Goal: Obtain resource: Obtain resource

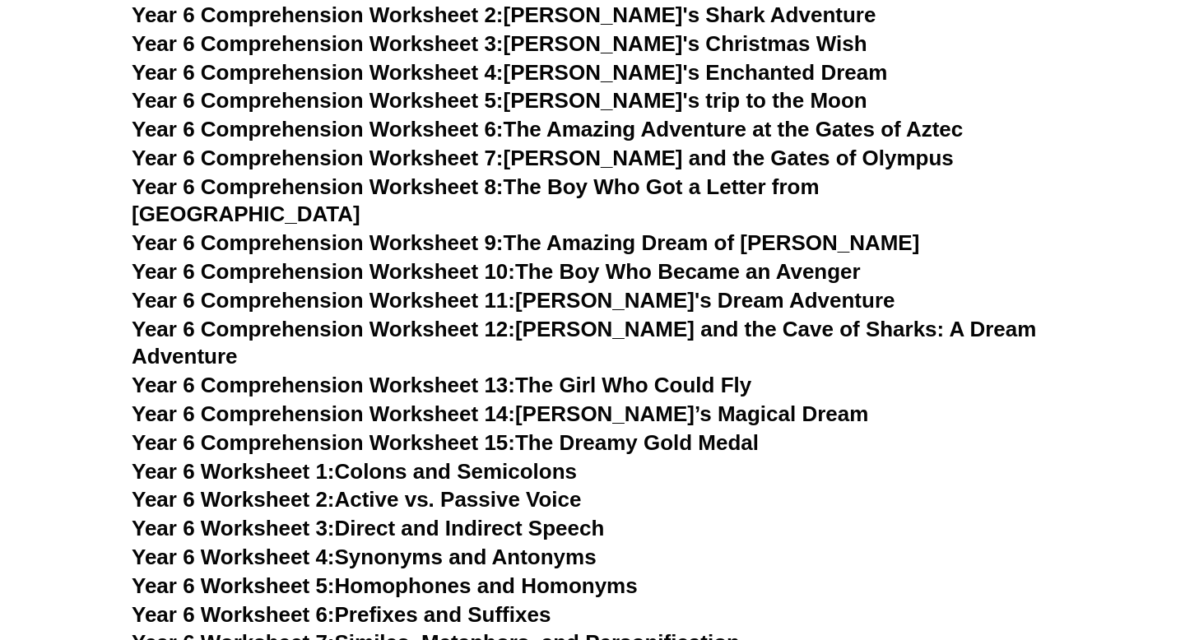
scroll to position [8335, 0]
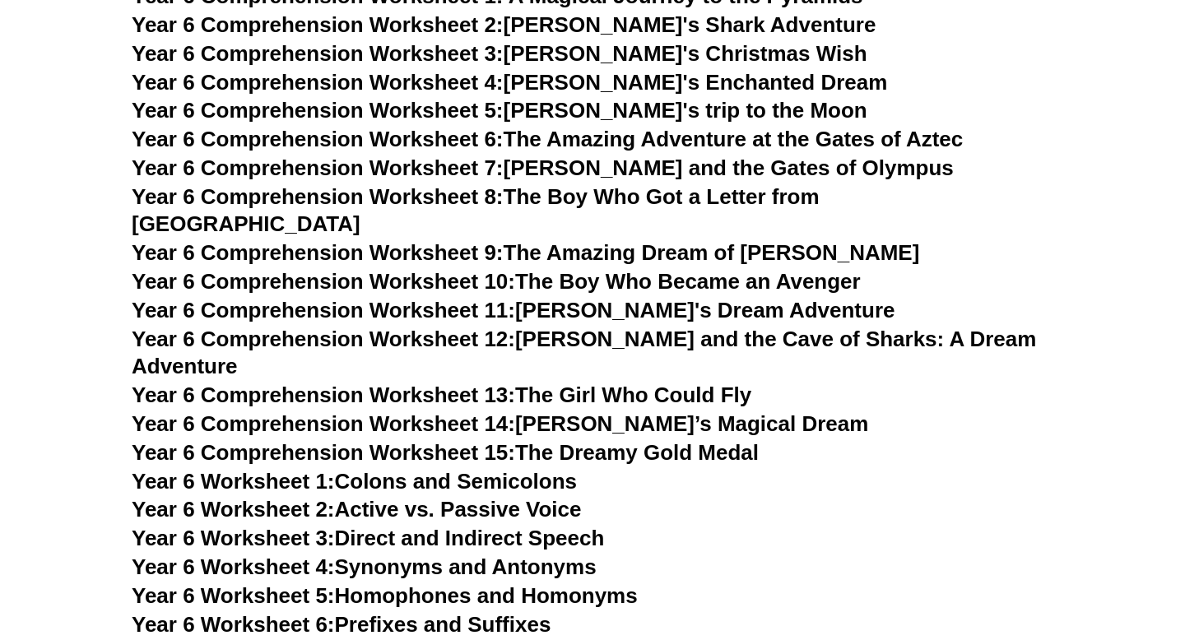
click at [757, 240] on link "Year 6 Comprehension Worksheet 9: The Amazing Dream of [PERSON_NAME]" at bounding box center [526, 252] width 788 height 25
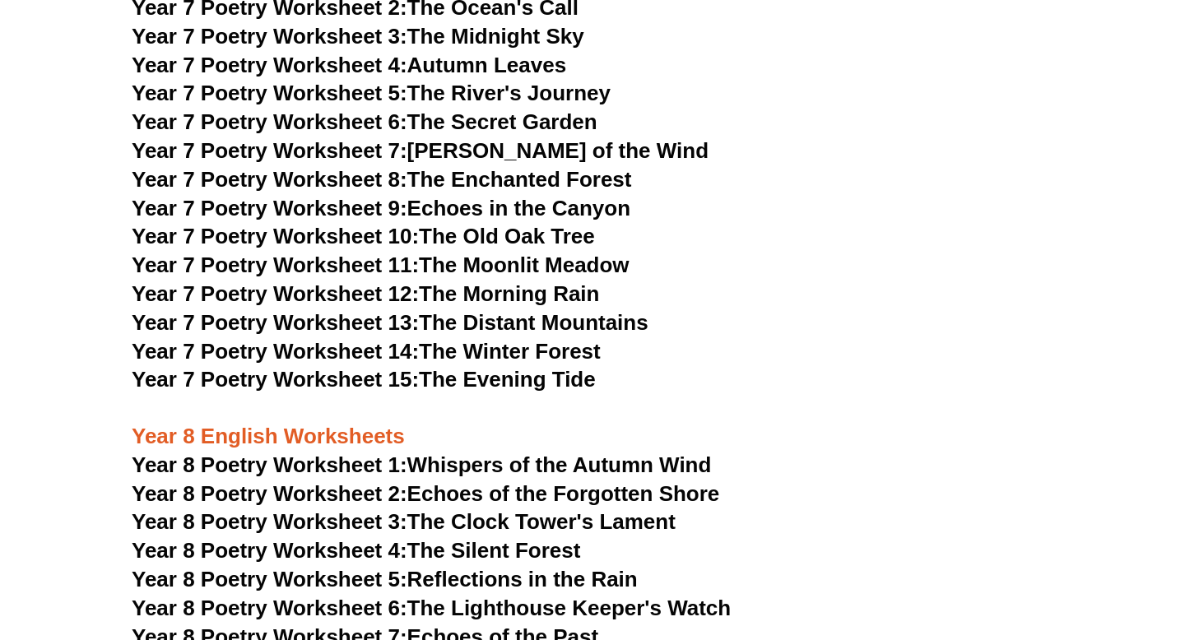
scroll to position [9567, 0]
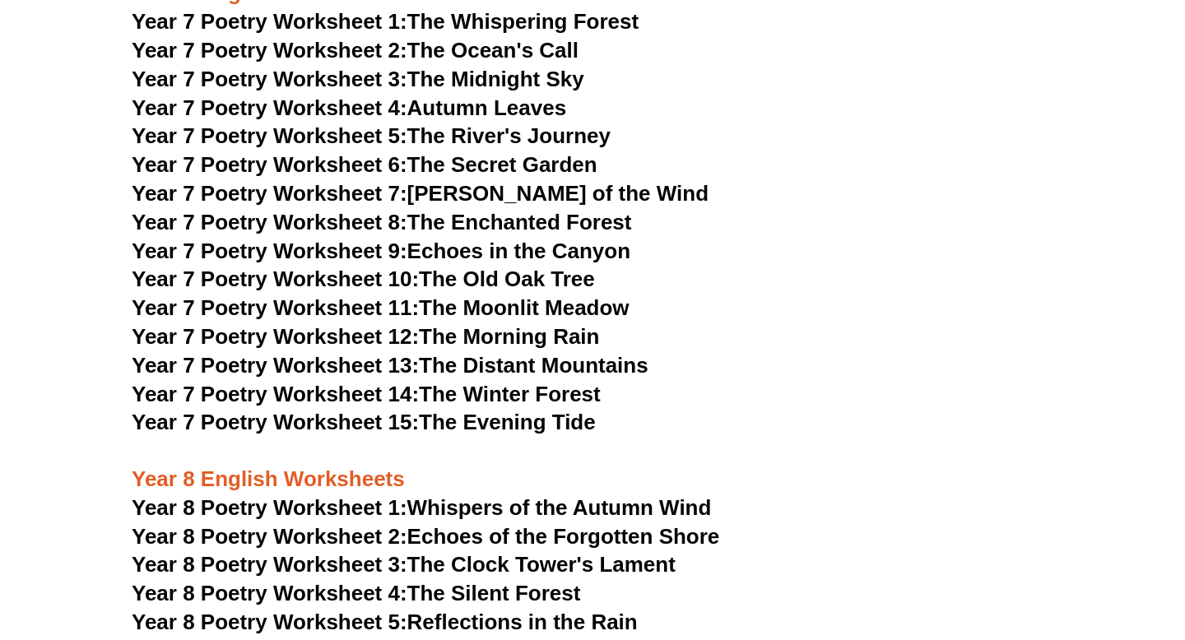
click at [519, 123] on link "Year 7 Poetry Worksheet 5: The River's Journey" at bounding box center [371, 135] width 479 height 25
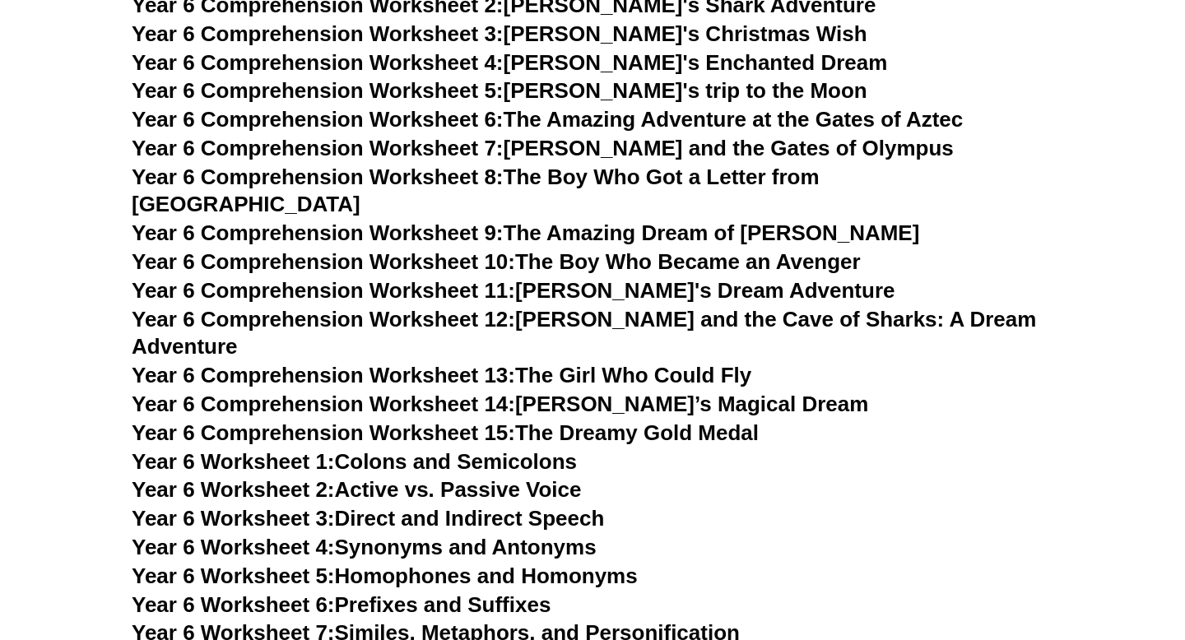
scroll to position [8395, 0]
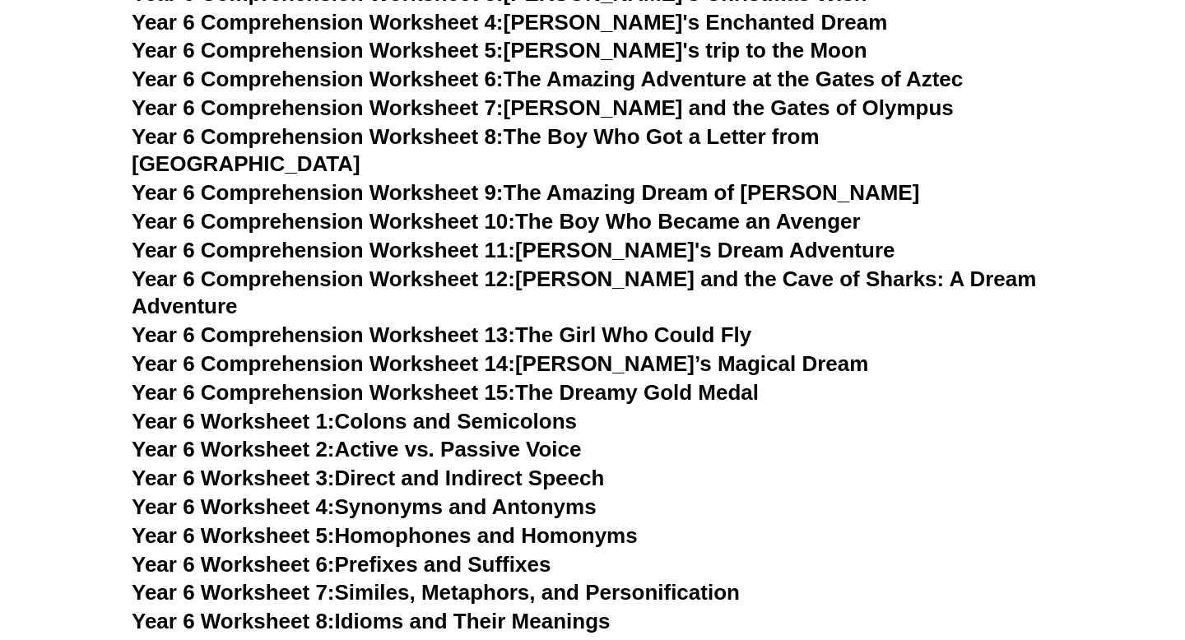
click at [717, 209] on link "Year 6 Comprehension Worksheet 10: The Boy Who Became an Avenger" at bounding box center [496, 221] width 729 height 25
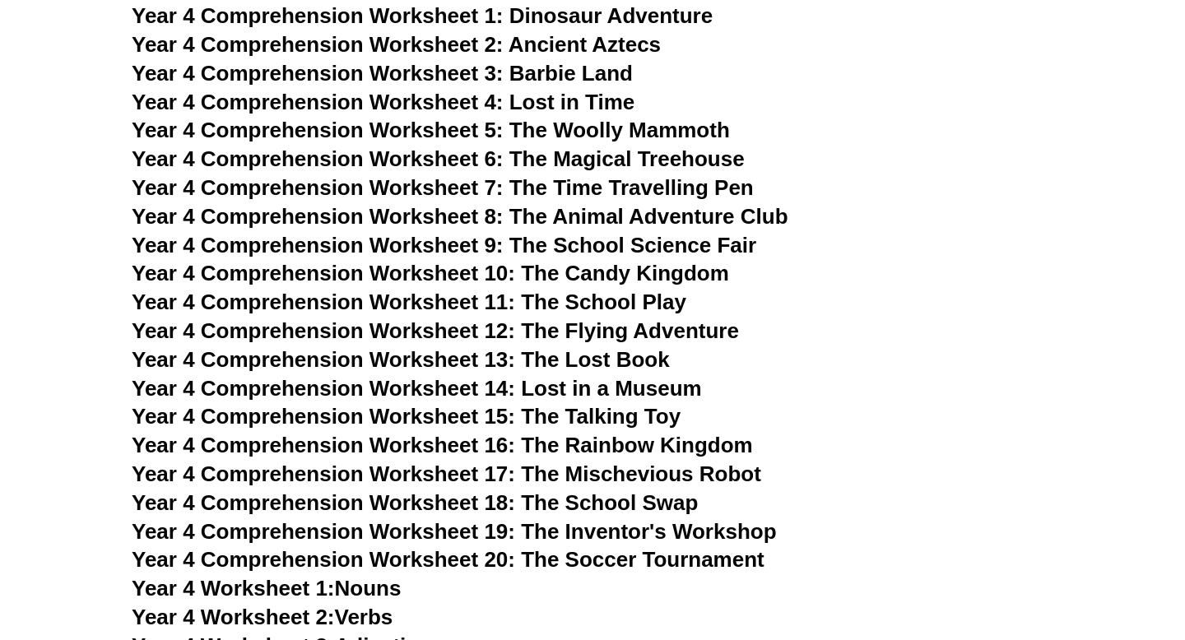
scroll to position [5919, 0]
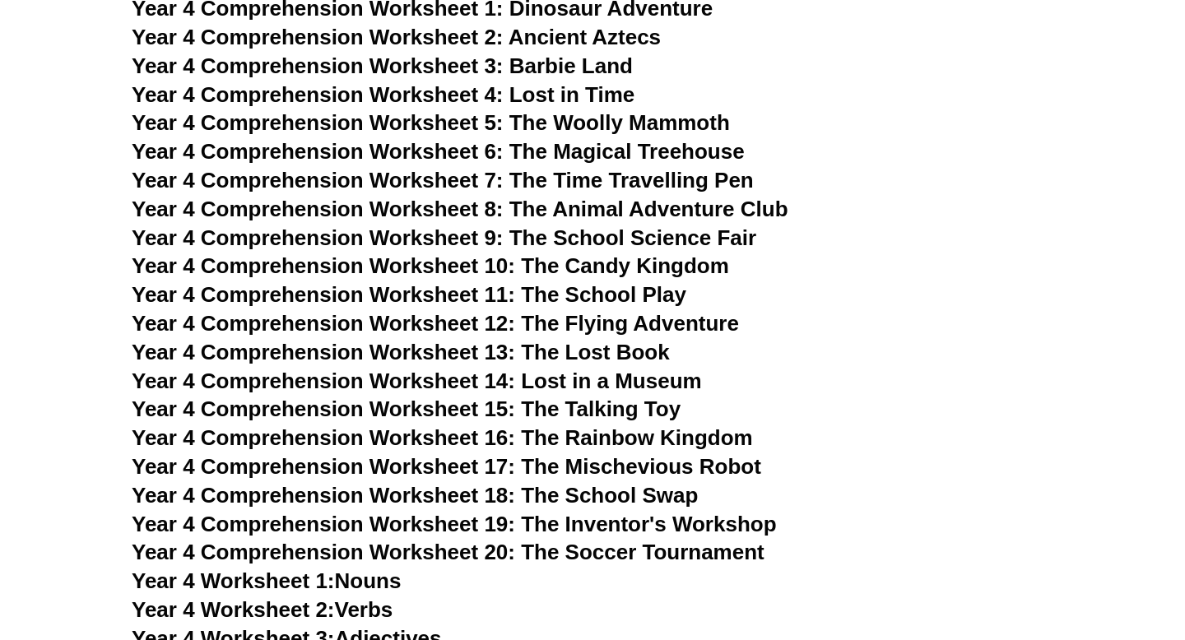
click at [646, 491] on span "Year 4 Comprehension Worksheet 18: The School Swap" at bounding box center [415, 495] width 566 height 25
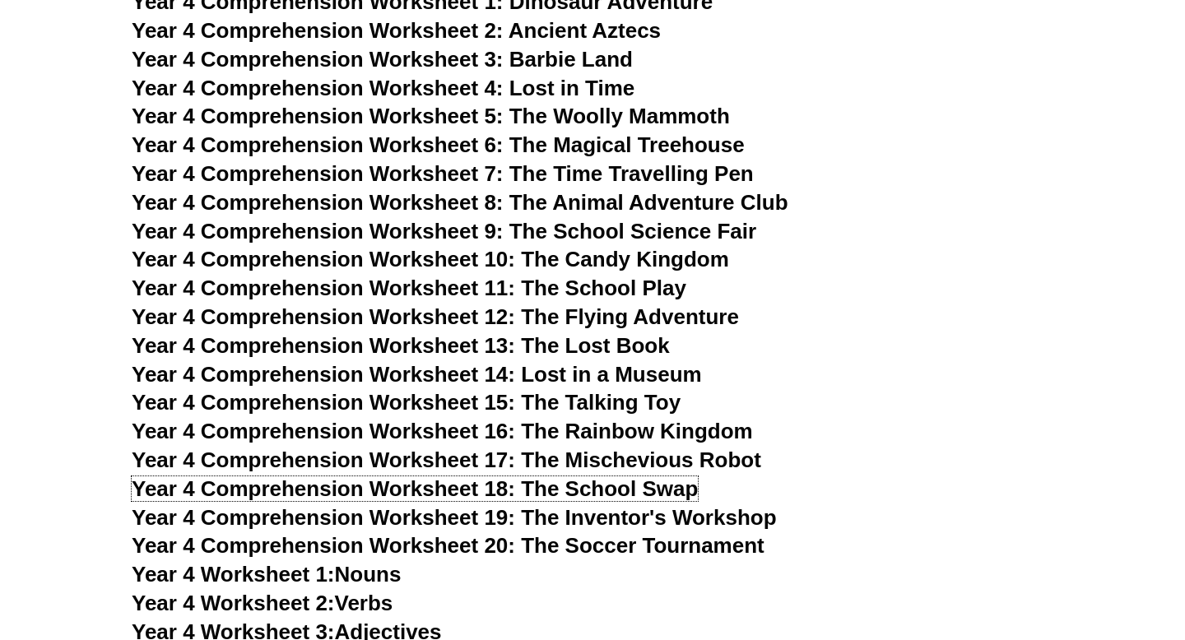
scroll to position [5925, 0]
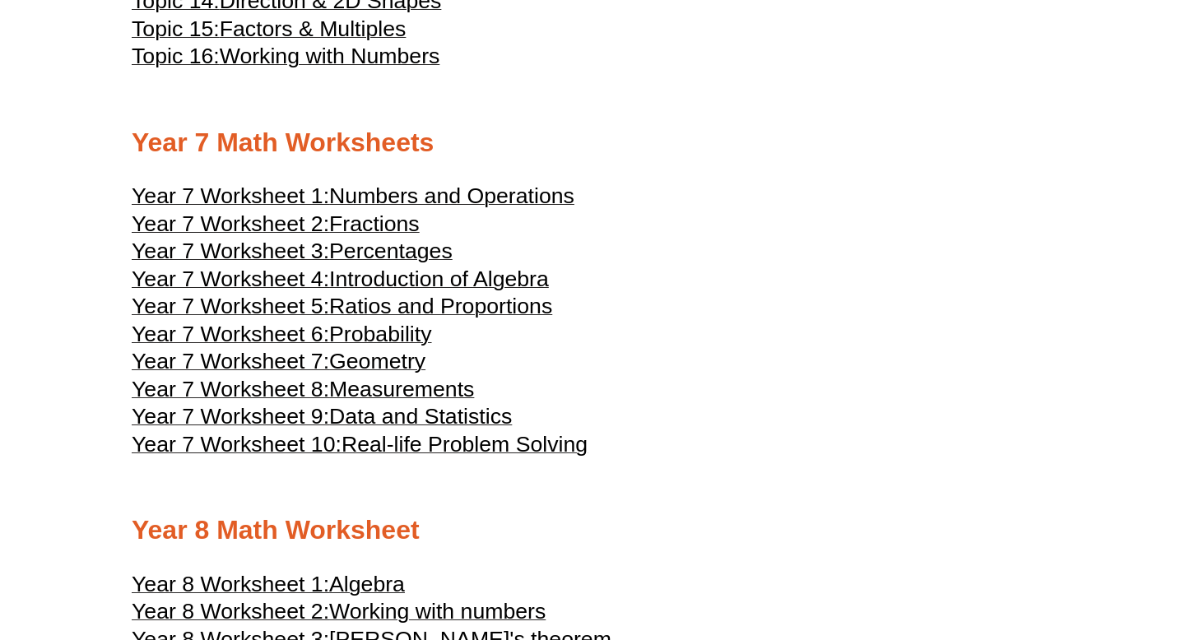
scroll to position [3875, 0]
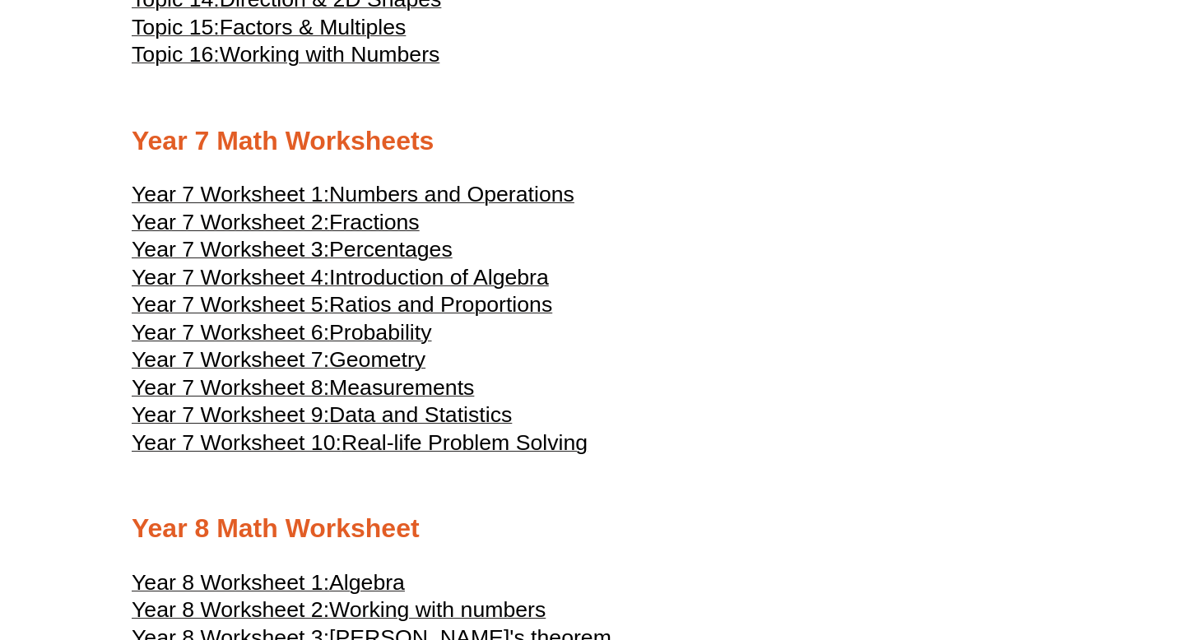
click at [411, 262] on span "Percentages" at bounding box center [390, 249] width 123 height 25
click at [351, 235] on span "Fractions" at bounding box center [374, 222] width 91 height 25
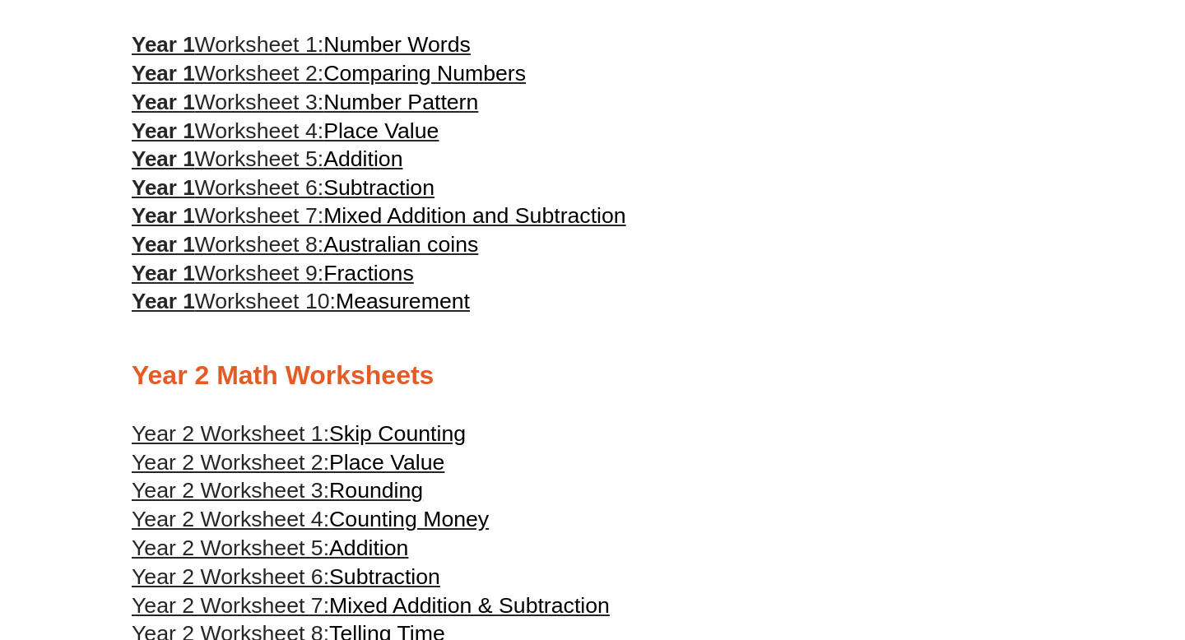
scroll to position [952, 0]
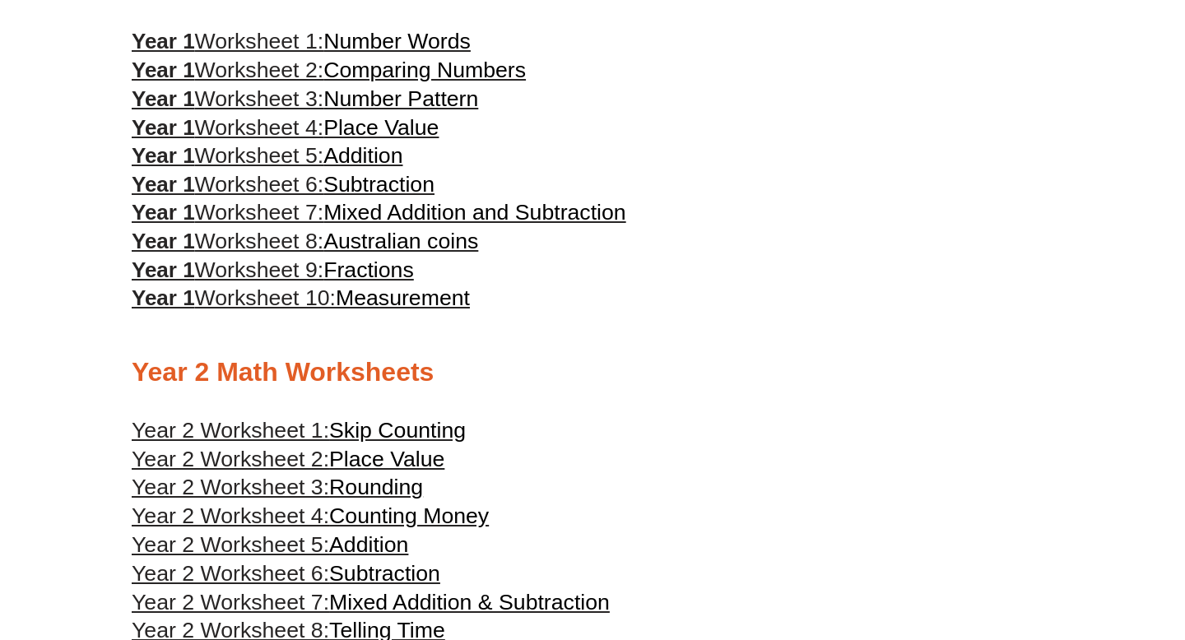
click at [384, 282] on span "Fractions" at bounding box center [368, 270] width 91 height 25
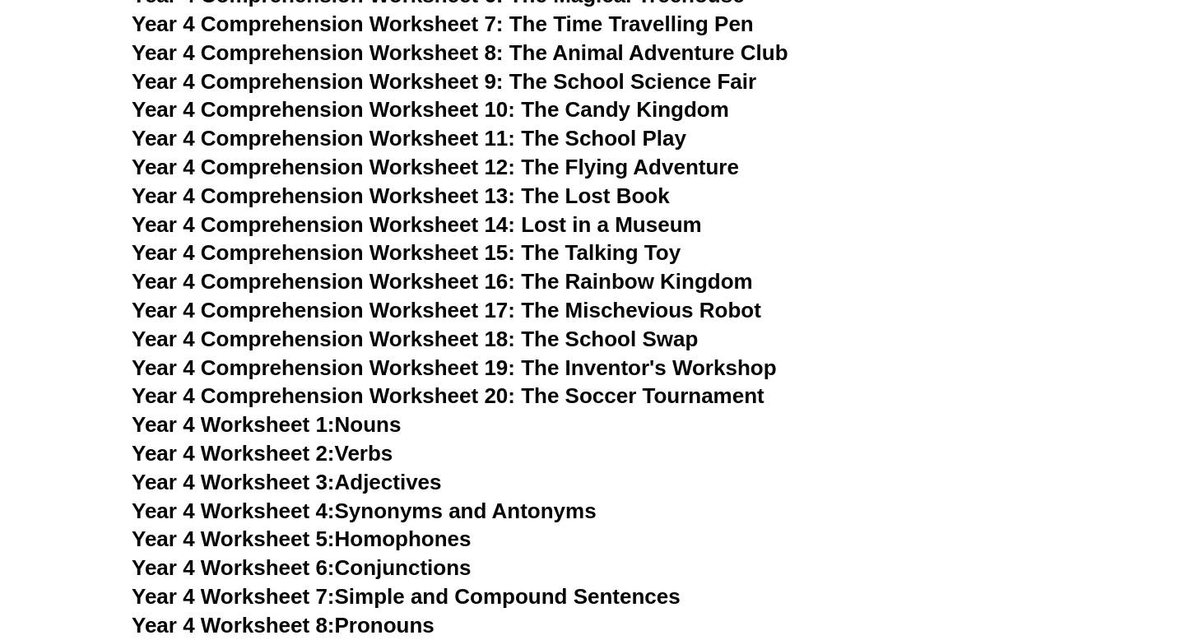
scroll to position [6074, 0]
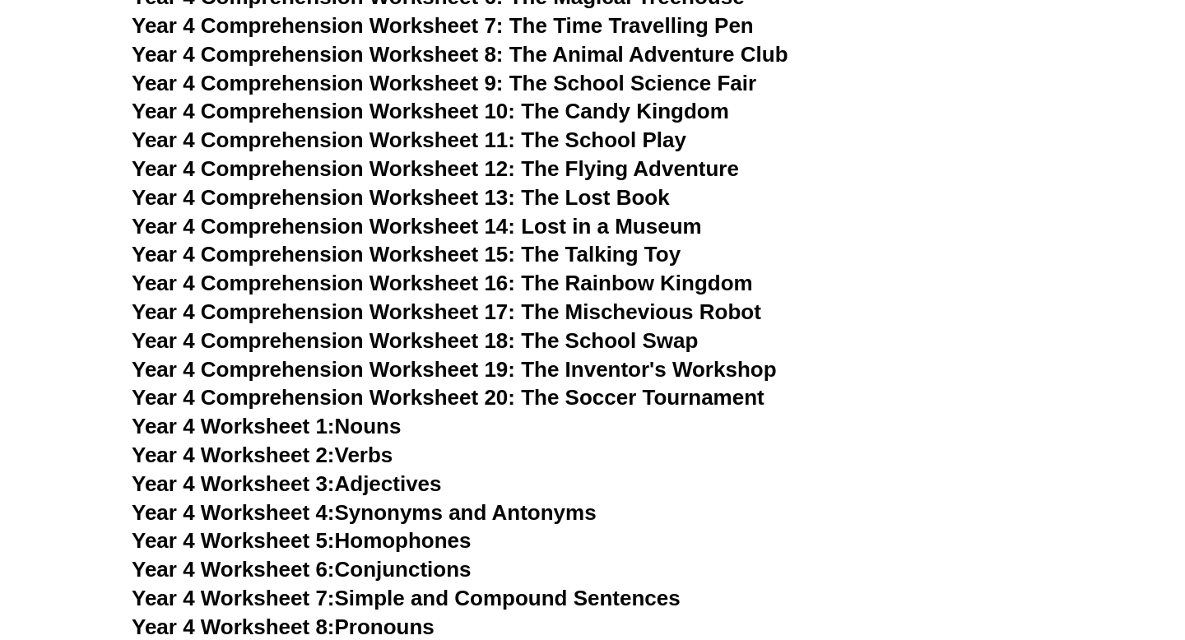
click at [665, 401] on span "Year 4 Comprehension Worksheet 20: The Soccer Tournament" at bounding box center [448, 397] width 633 height 25
